Goal: Complete application form

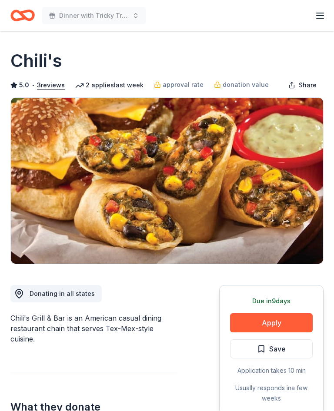
click at [277, 318] on button "Apply" at bounding box center [271, 322] width 83 height 19
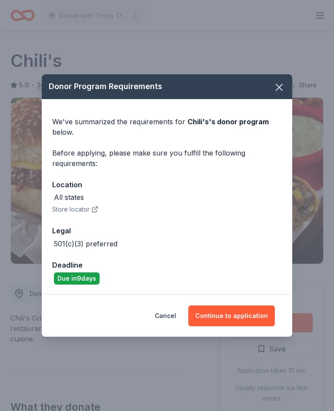
click at [249, 312] on button "Continue to application" at bounding box center [231, 315] width 86 height 21
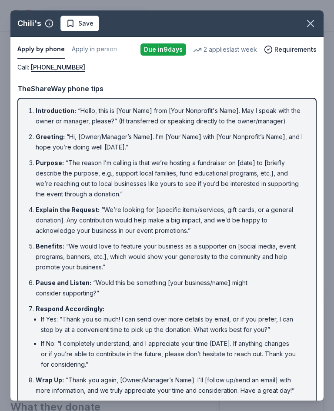
click at [312, 20] on icon "button" at bounding box center [310, 23] width 12 height 12
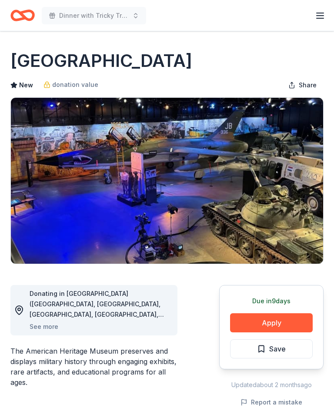
click at [49, 329] on button "See more" at bounding box center [44, 327] width 29 height 10
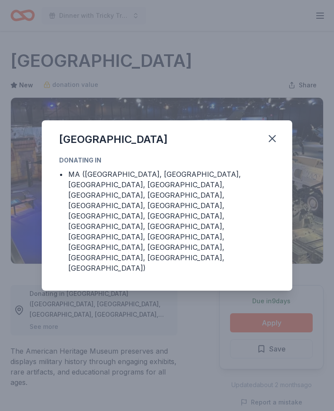
click at [286, 155] on div "American Heritage Museum" at bounding box center [167, 137] width 250 height 35
click at [279, 148] on button "button" at bounding box center [271, 138] width 19 height 19
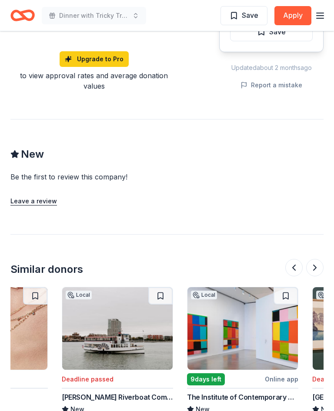
scroll to position [0, 74]
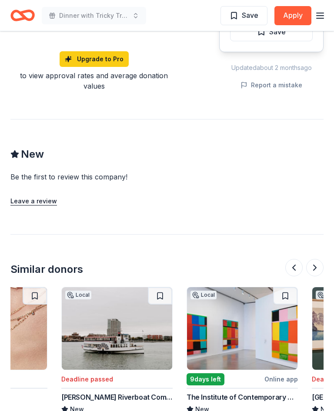
click at [244, 309] on img at bounding box center [242, 328] width 110 height 83
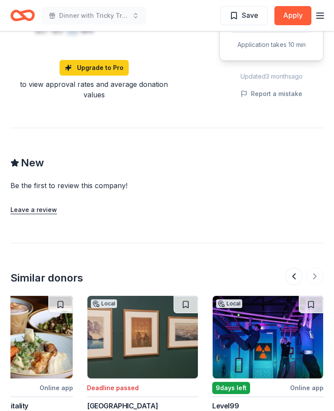
scroll to position [0, 925]
click at [265, 296] on img at bounding box center [267, 337] width 110 height 83
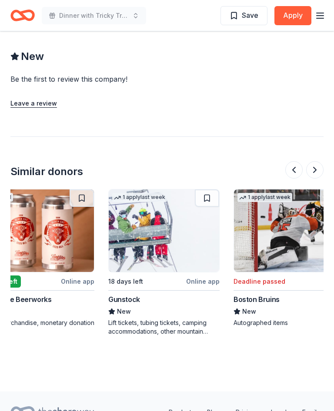
scroll to position [0, 278]
click at [164, 214] on img at bounding box center [163, 230] width 110 height 83
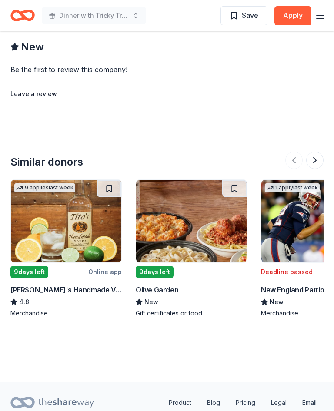
scroll to position [791, 0]
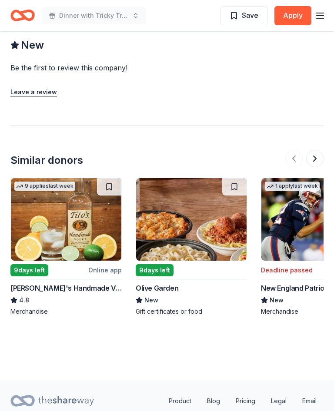
click at [193, 208] on img at bounding box center [191, 219] width 110 height 83
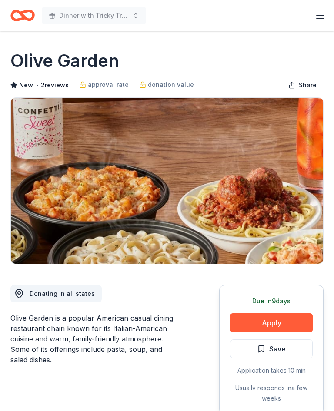
click at [280, 318] on button "Apply" at bounding box center [271, 322] width 83 height 19
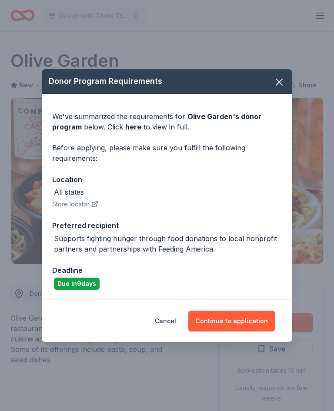
click at [241, 320] on button "Continue to application" at bounding box center [231, 321] width 86 height 21
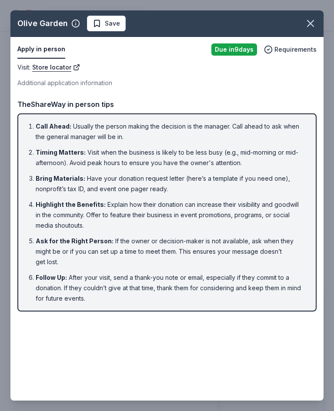
click at [312, 24] on icon "button" at bounding box center [310, 23] width 12 height 12
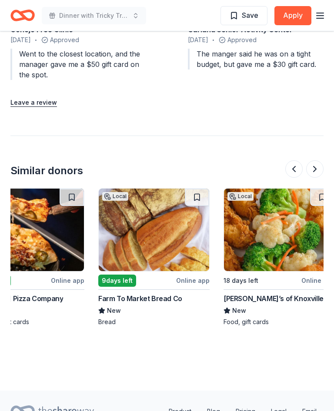
scroll to position [0, 914]
